Goal: Navigation & Orientation: Understand site structure

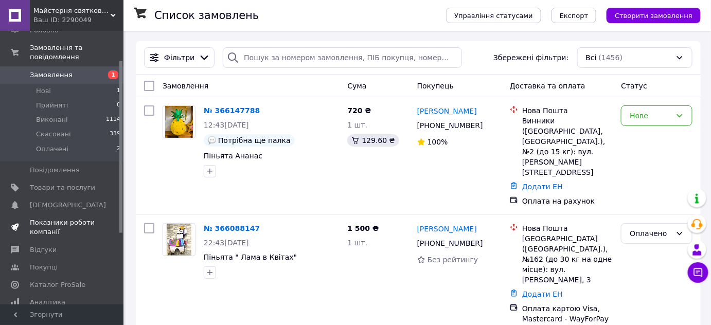
scroll to position [46, 0]
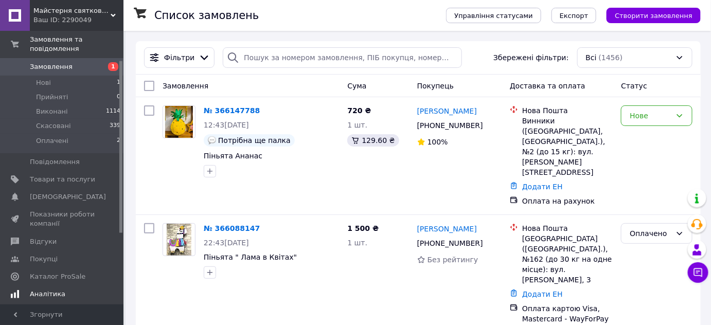
click at [54, 286] on link "Аналітика" at bounding box center [63, 294] width 127 height 17
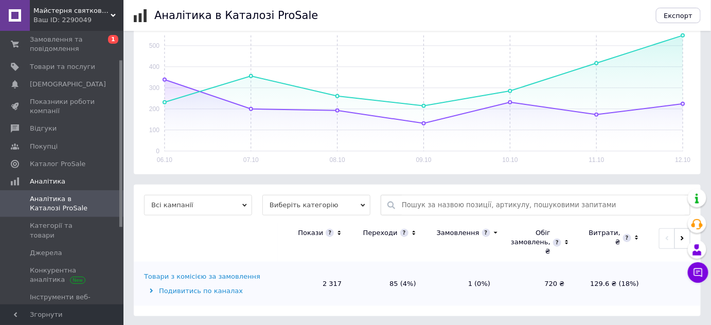
scroll to position [189, 0]
click at [63, 224] on span "Категорії та товари" at bounding box center [62, 230] width 65 height 19
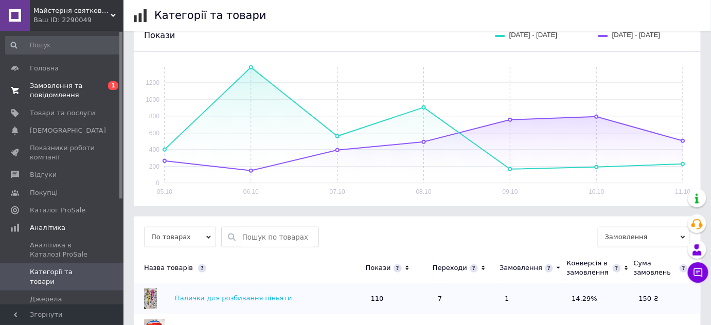
click at [45, 87] on span "Замовлення та повідомлення" at bounding box center [62, 90] width 65 height 19
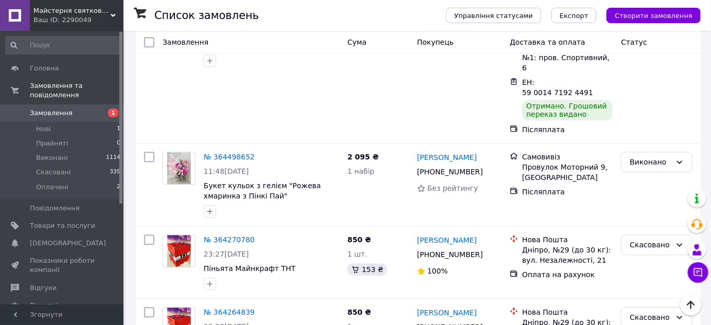
scroll to position [655, 0]
